Goal: Information Seeking & Learning: Understand process/instructions

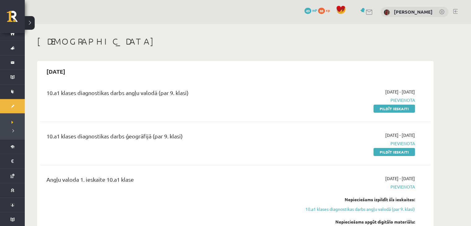
click at [364, 13] on div at bounding box center [365, 12] width 15 height 6
click at [364, 11] on link at bounding box center [363, 10] width 6 height 5
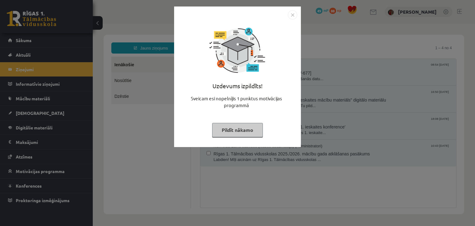
click at [220, 130] on button "Pildīt nākamo" at bounding box center [237, 130] width 51 height 14
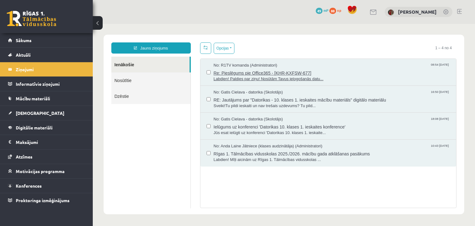
click at [227, 73] on span "Re: Pieslēgums pie Office365 - [KHR-KXFSW-677]" at bounding box center [332, 72] width 237 height 8
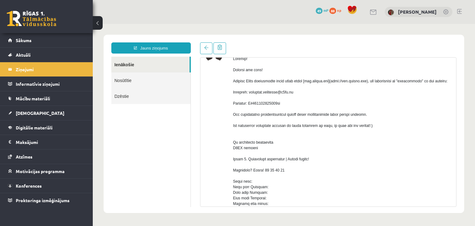
scroll to position [31, 0]
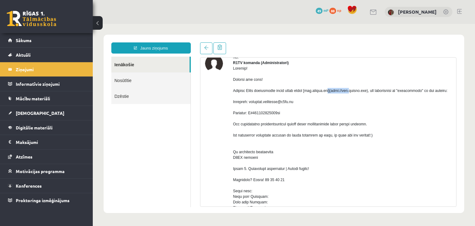
drag, startPoint x: 309, startPoint y: 97, endPoint x: 334, endPoint y: 98, distance: 24.8
click at [334, 98] on div at bounding box center [342, 216] width 219 height 301
copy div "[DOMAIN_NAME]"
drag, startPoint x: 251, startPoint y: 113, endPoint x: 292, endPoint y: 113, distance: 40.8
click at [292, 113] on div at bounding box center [342, 216] width 219 height 301
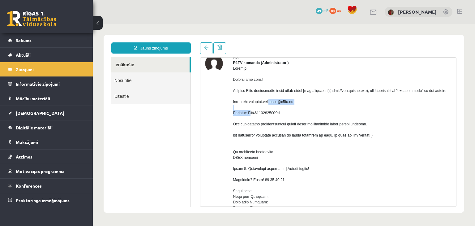
copy div "[EMAIL_ADDRESS][DOMAIN_NAME]"
drag, startPoint x: 250, startPoint y: 125, endPoint x: 284, endPoint y: 126, distance: 33.4
click at [284, 126] on div at bounding box center [342, 216] width 219 height 301
copy div "Q#928915856390ob"
drag, startPoint x: 308, startPoint y: 97, endPoint x: 326, endPoint y: 95, distance: 17.4
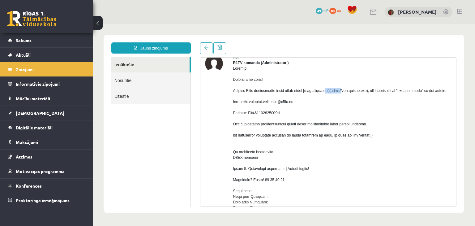
click at [326, 95] on div at bounding box center [342, 216] width 219 height 301
click at [312, 97] on div at bounding box center [342, 216] width 219 height 301
drag, startPoint x: 309, startPoint y: 97, endPoint x: 334, endPoint y: 98, distance: 24.8
click at [334, 98] on div at bounding box center [342, 216] width 219 height 301
copy div "[DOMAIN_NAME]"
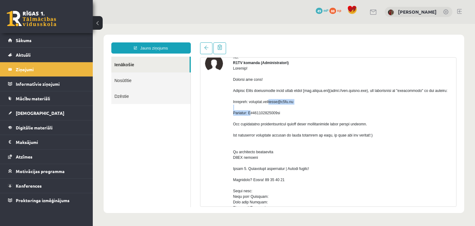
drag, startPoint x: 252, startPoint y: 113, endPoint x: 303, endPoint y: 112, distance: 51.1
click at [303, 112] on div at bounding box center [342, 216] width 219 height 301
copy div "[EMAIL_ADDRESS][DOMAIN_NAME]"
drag, startPoint x: 250, startPoint y: 123, endPoint x: 284, endPoint y: 124, distance: 33.7
click at [284, 124] on div at bounding box center [342, 216] width 219 height 301
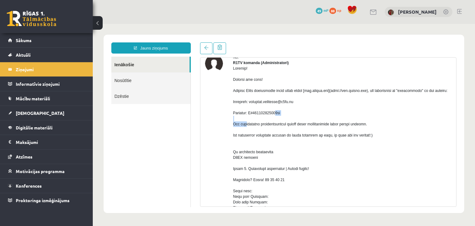
copy div "Q#928915856390ob"
